Goal: Information Seeking & Learning: Find contact information

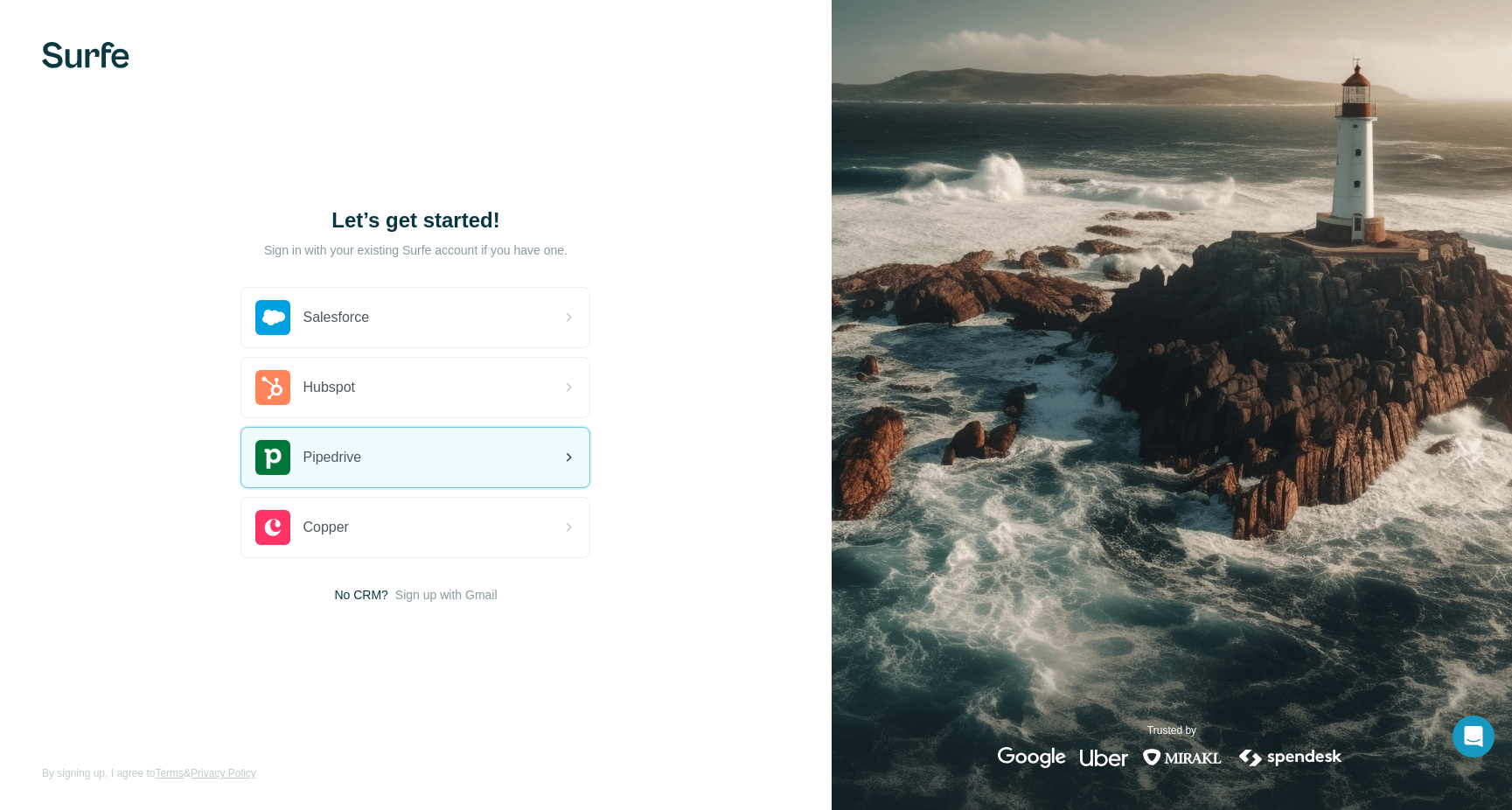
click at [547, 455] on div "Pipedrive" at bounding box center [415, 457] width 348 height 59
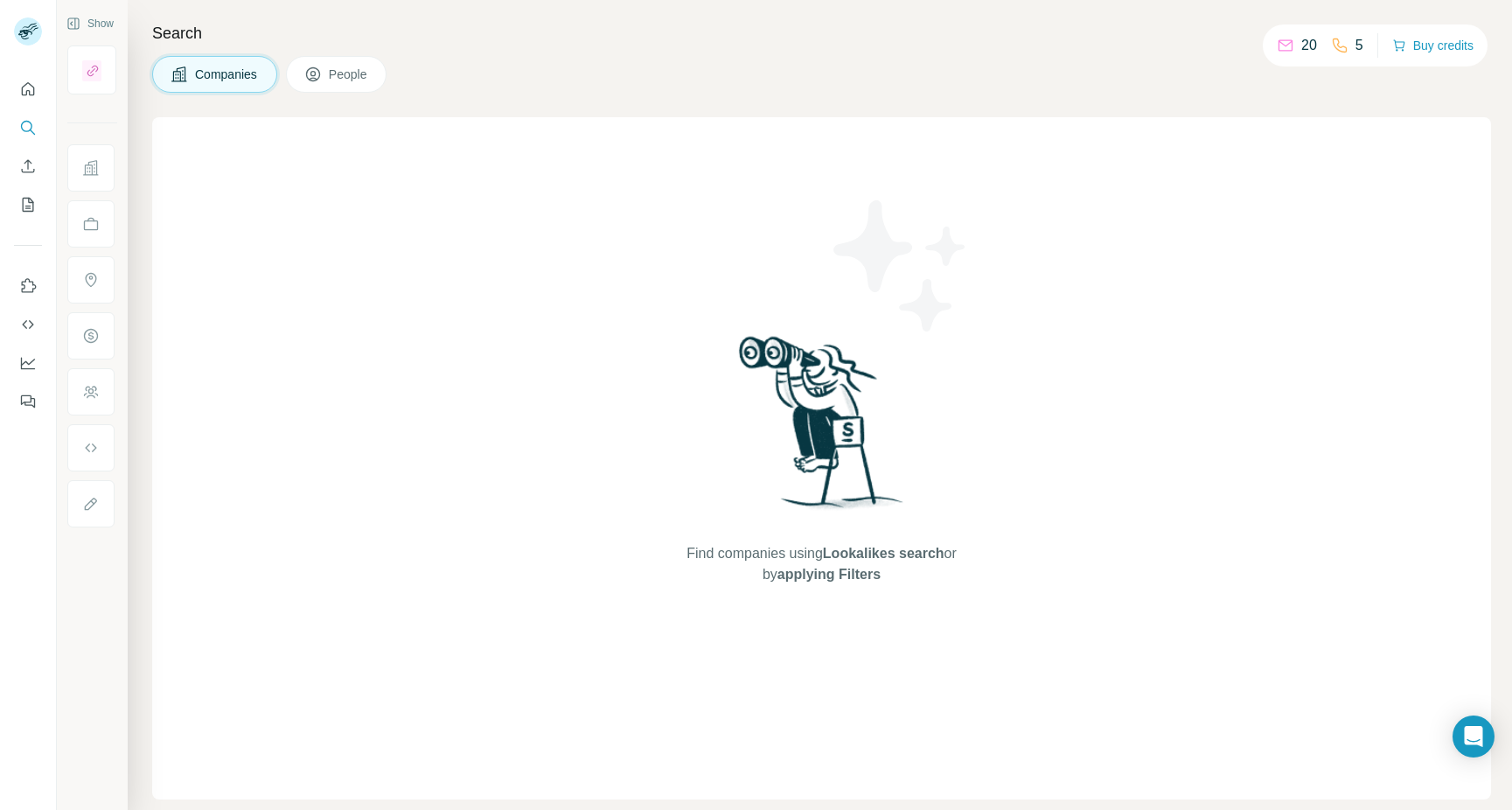
click at [350, 68] on span "People" at bounding box center [348, 74] width 40 height 18
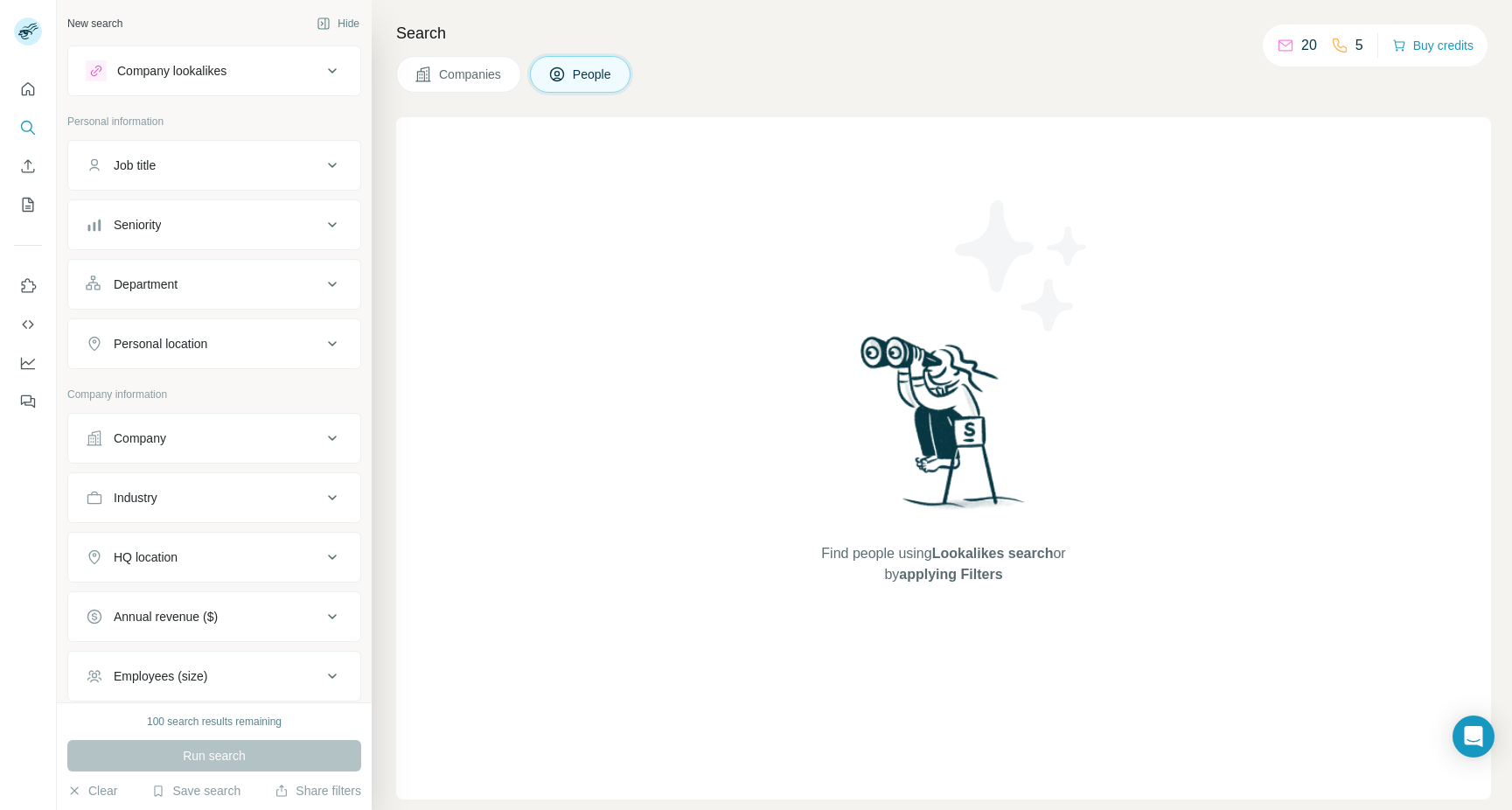
click at [299, 435] on div "Company" at bounding box center [203, 438] width 236 height 18
click at [222, 486] on input "text" at bounding box center [214, 482] width 257 height 32
click at [244, 484] on input "***" at bounding box center [214, 482] width 257 height 32
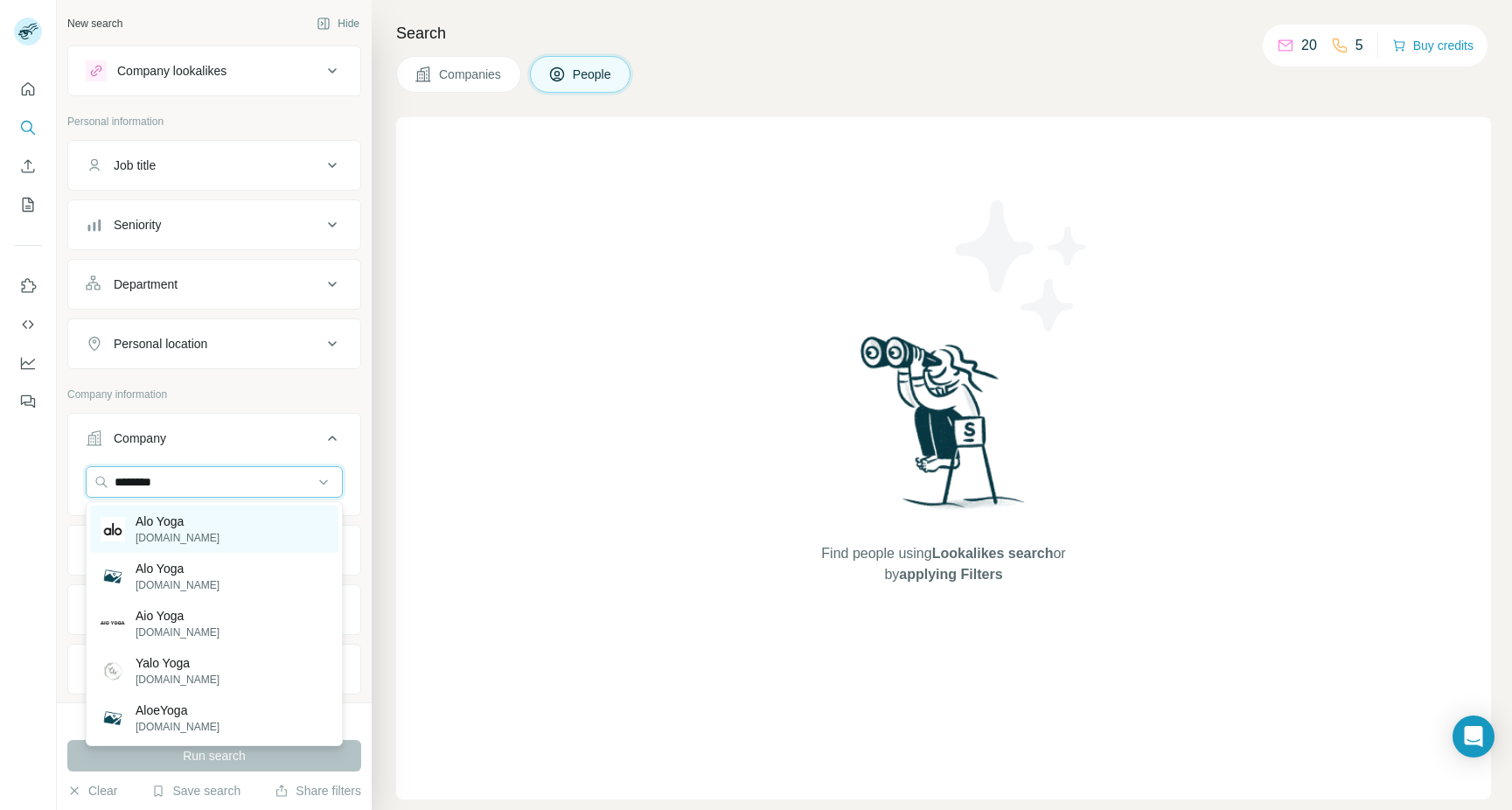
type input "********"
click at [174, 528] on p "Alo Yoga" at bounding box center [177, 521] width 84 height 18
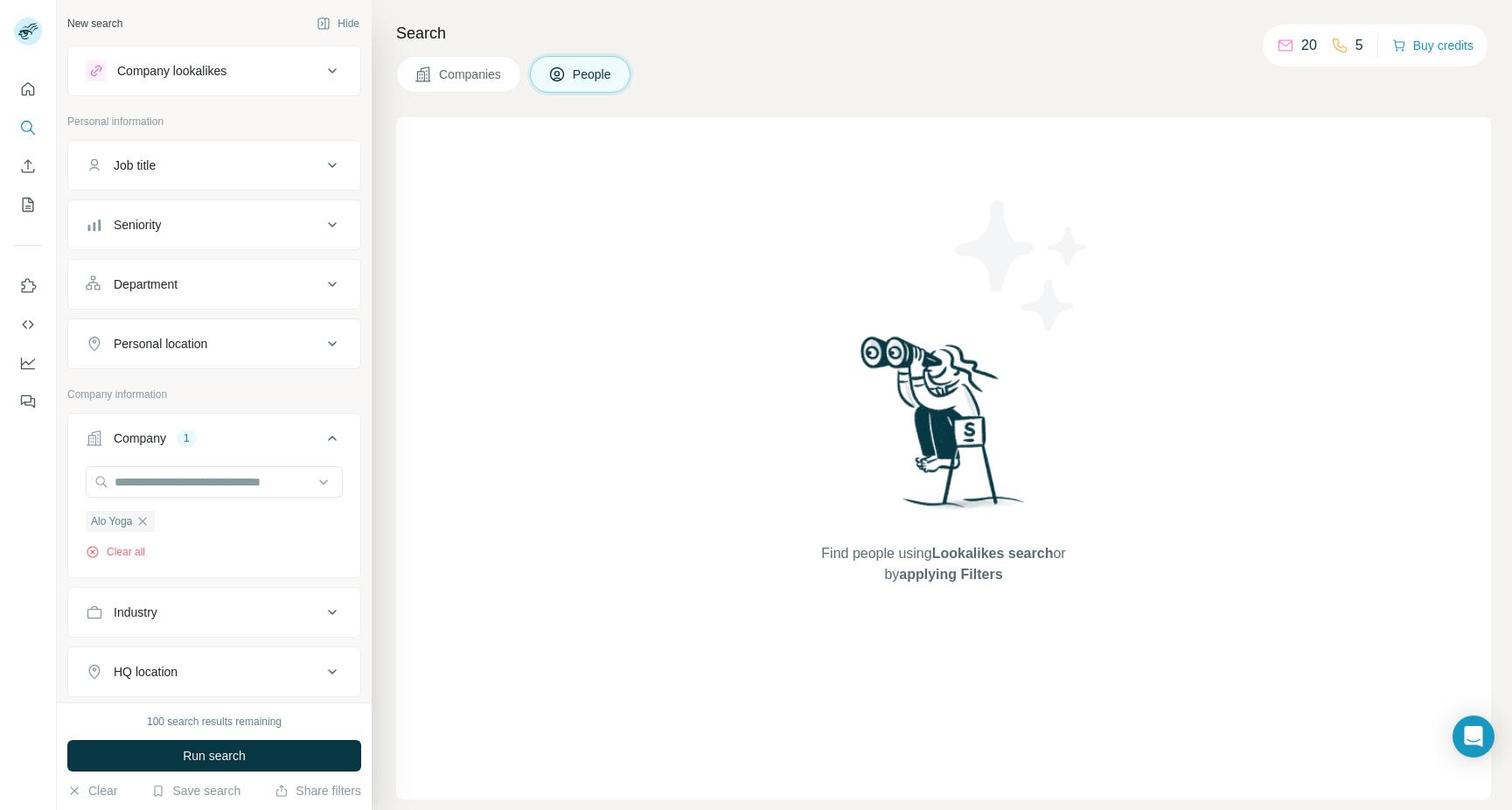
drag, startPoint x: 228, startPoint y: 757, endPoint x: 243, endPoint y: 745, distance: 19.2
click at [228, 756] on span "Run search" at bounding box center [215, 755] width 63 height 18
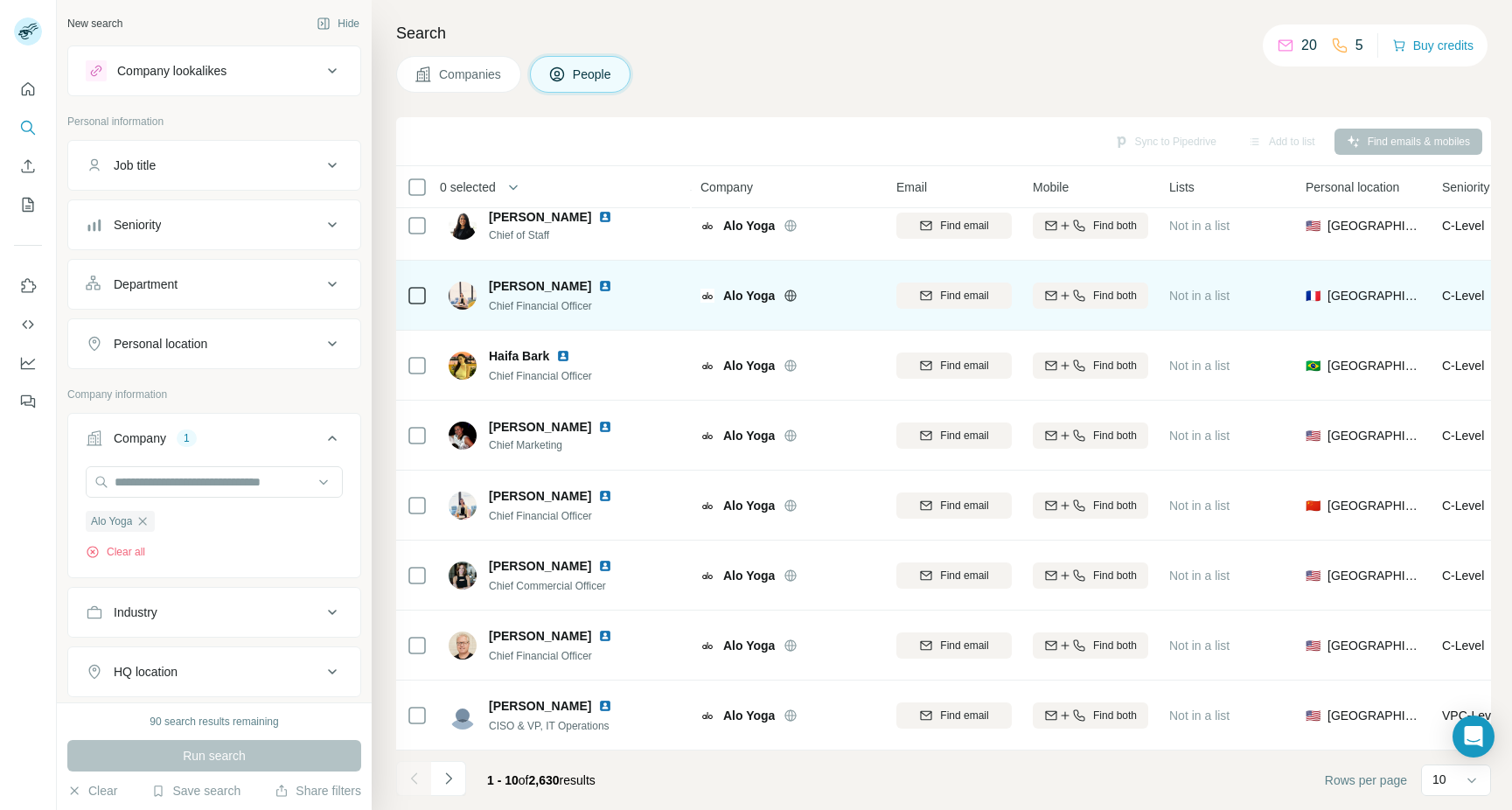
scroll to position [157, 0]
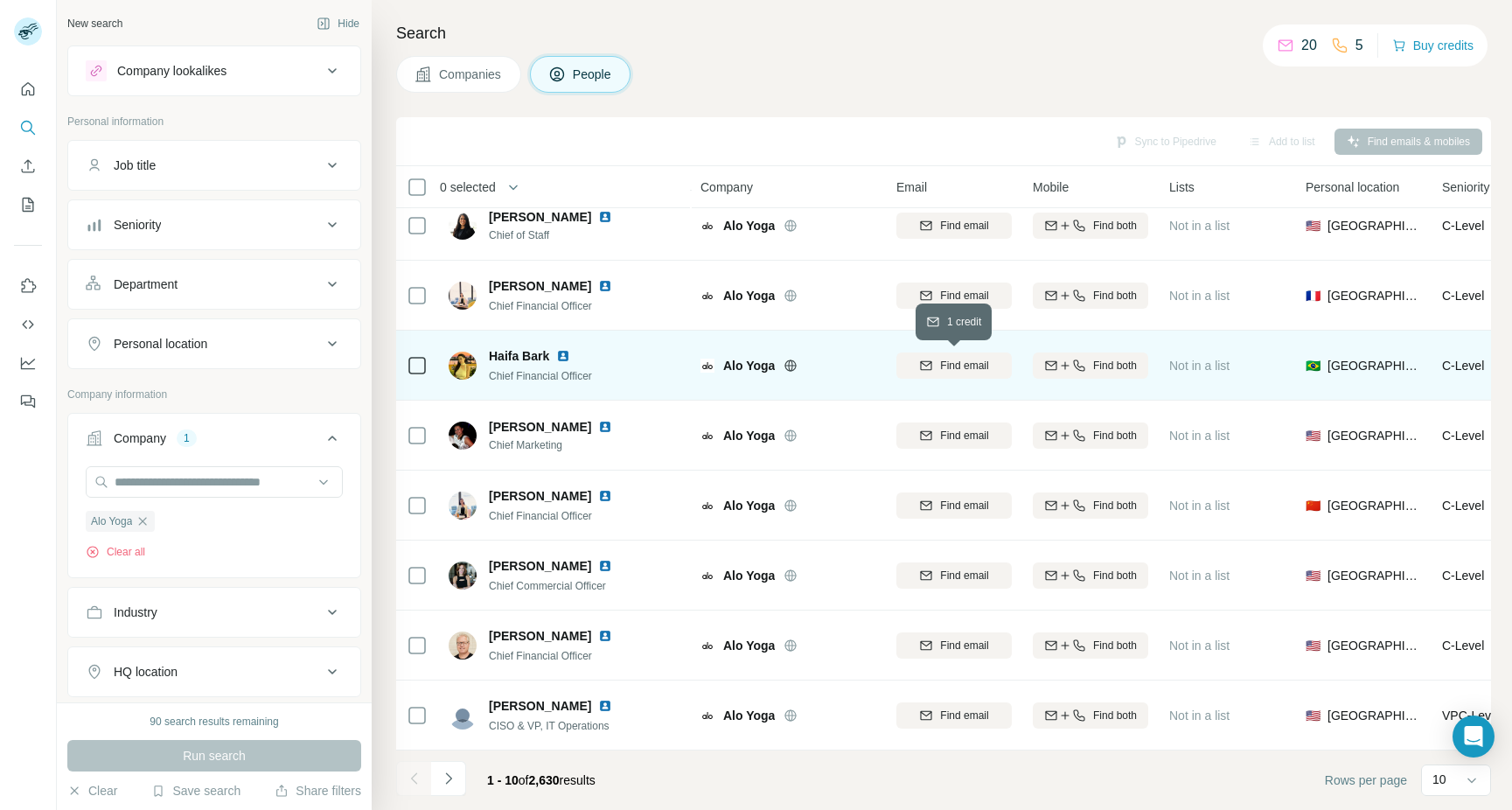
click at [962, 367] on span "Find email" at bounding box center [964, 365] width 48 height 16
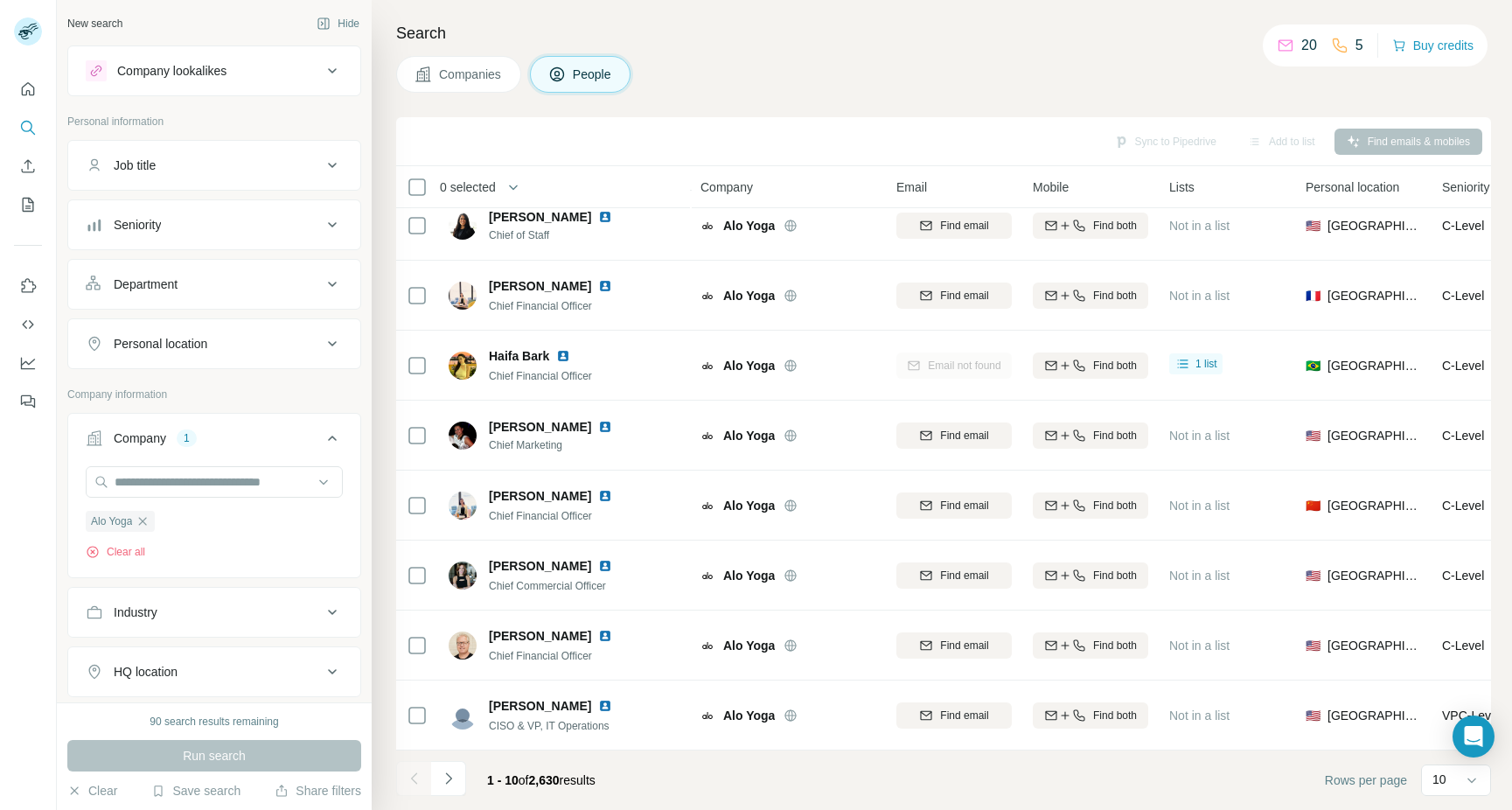
scroll to position [0, 0]
click at [27, 90] on icon "Quick start" at bounding box center [28, 89] width 18 height 18
